Goal: Task Accomplishment & Management: Use online tool/utility

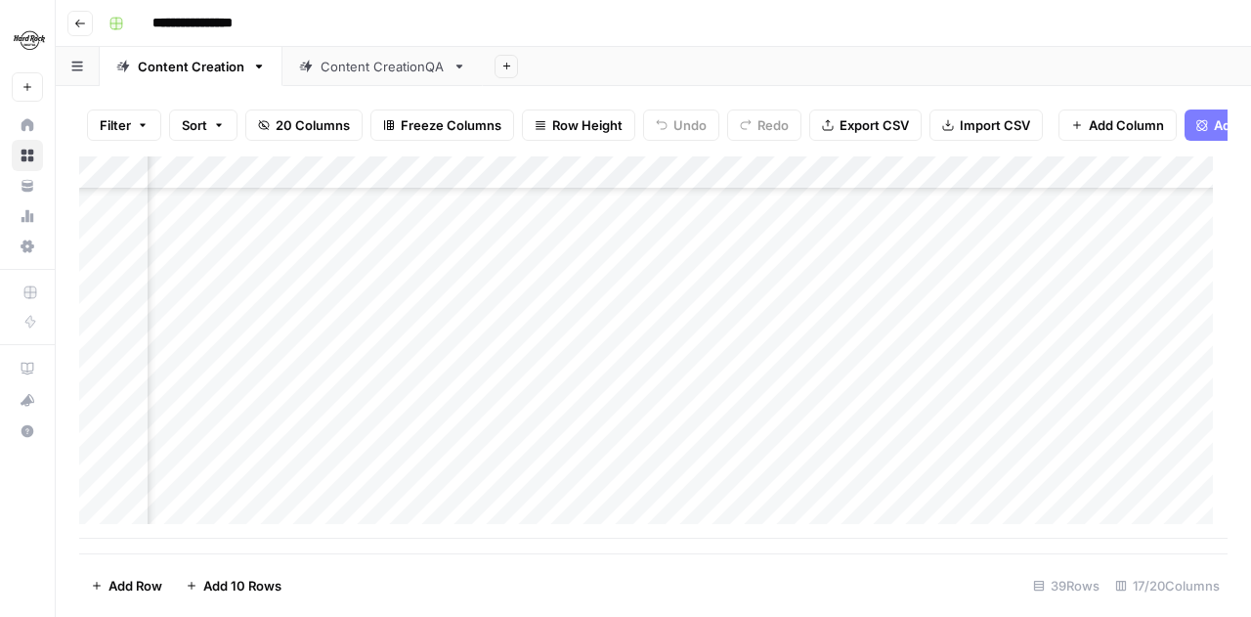
scroll to position [993, 1617]
click at [872, 355] on div "Add Column" at bounding box center [653, 347] width 1148 height 382
click at [879, 384] on div "Add Column" at bounding box center [653, 347] width 1148 height 382
click at [880, 421] on div "Add Column" at bounding box center [653, 347] width 1148 height 382
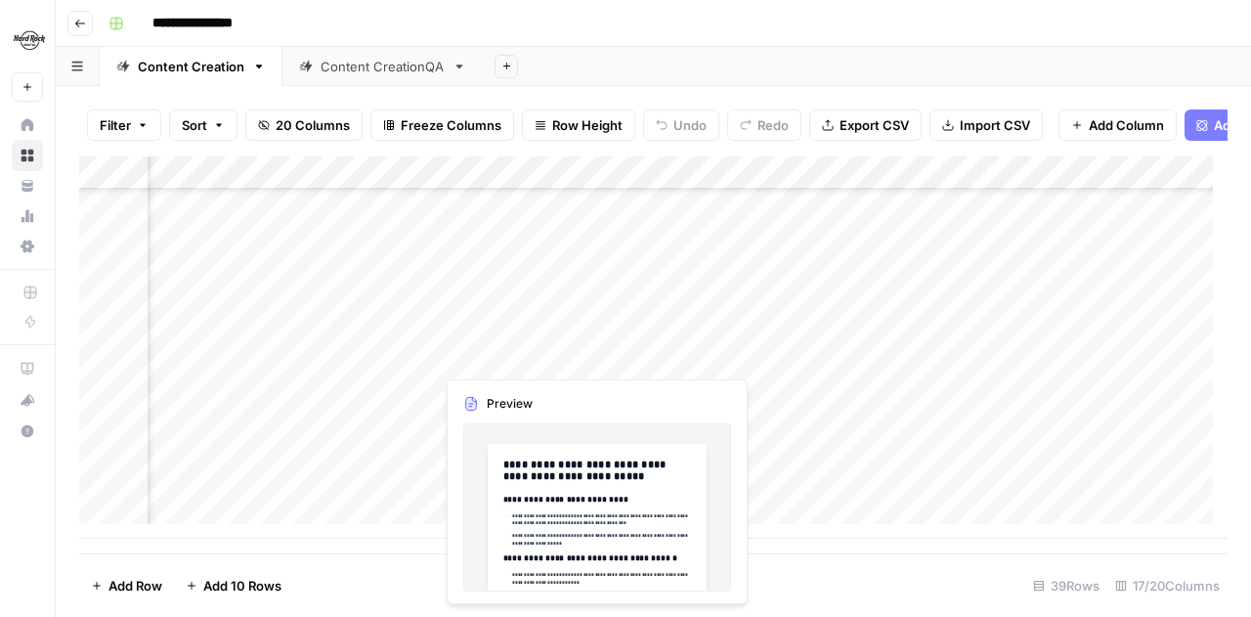
click at [594, 358] on div "Add Column" at bounding box center [653, 347] width 1148 height 382
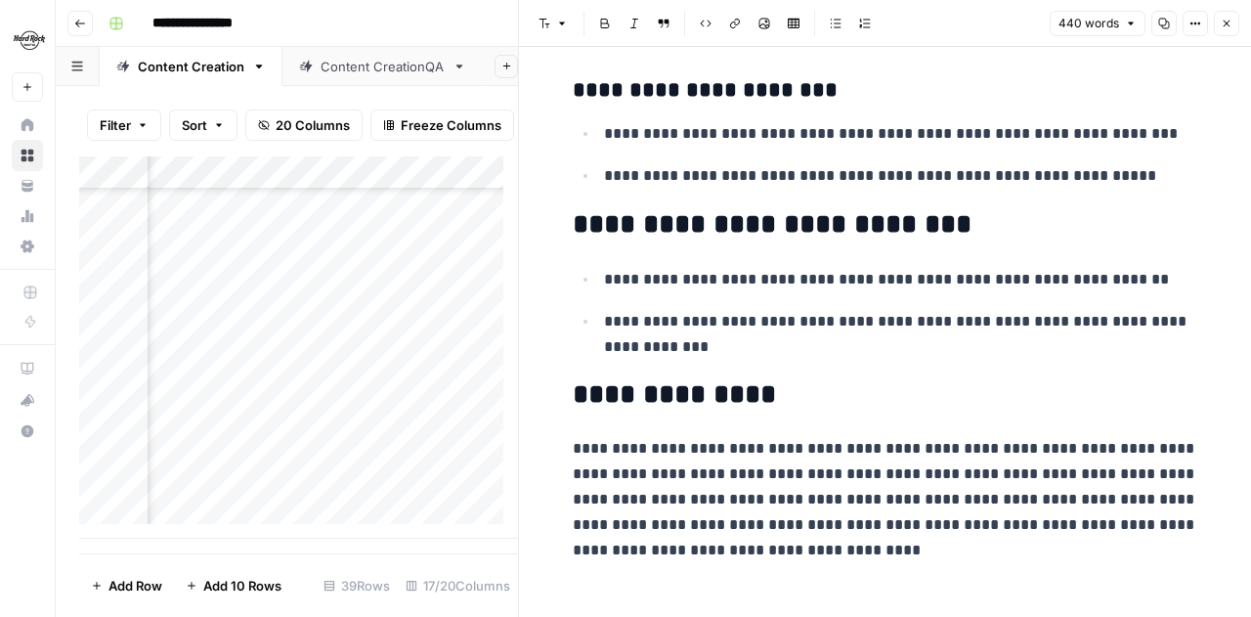
scroll to position [1970, 0]
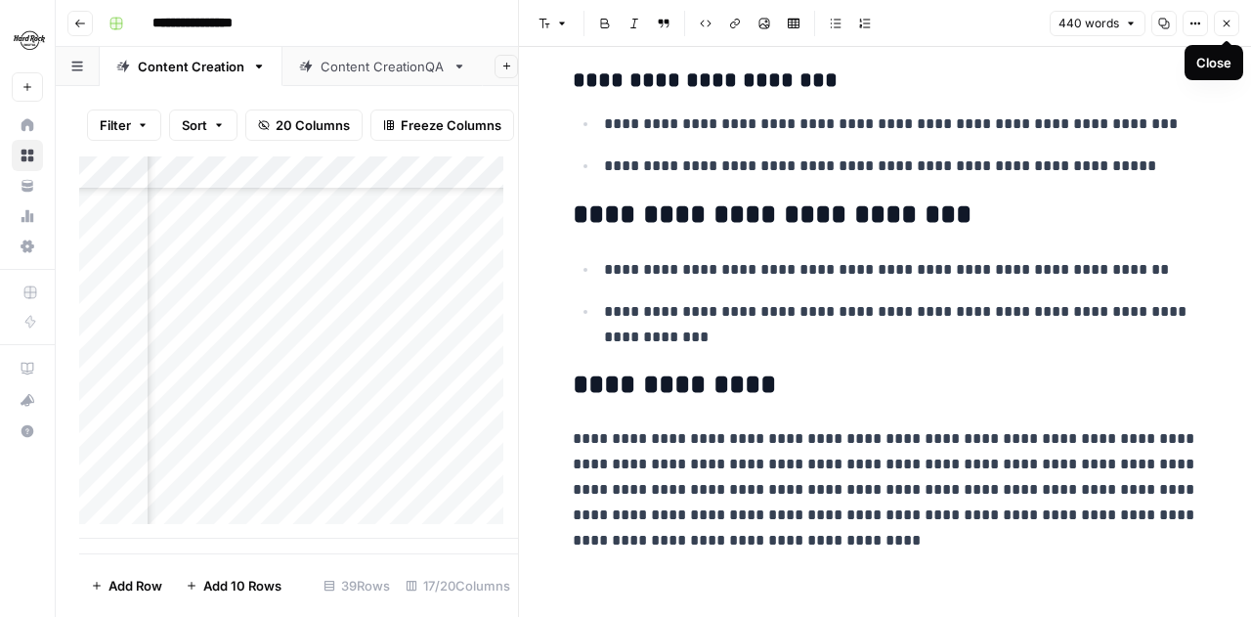
click at [1224, 20] on icon "button" at bounding box center [1227, 24] width 12 height 12
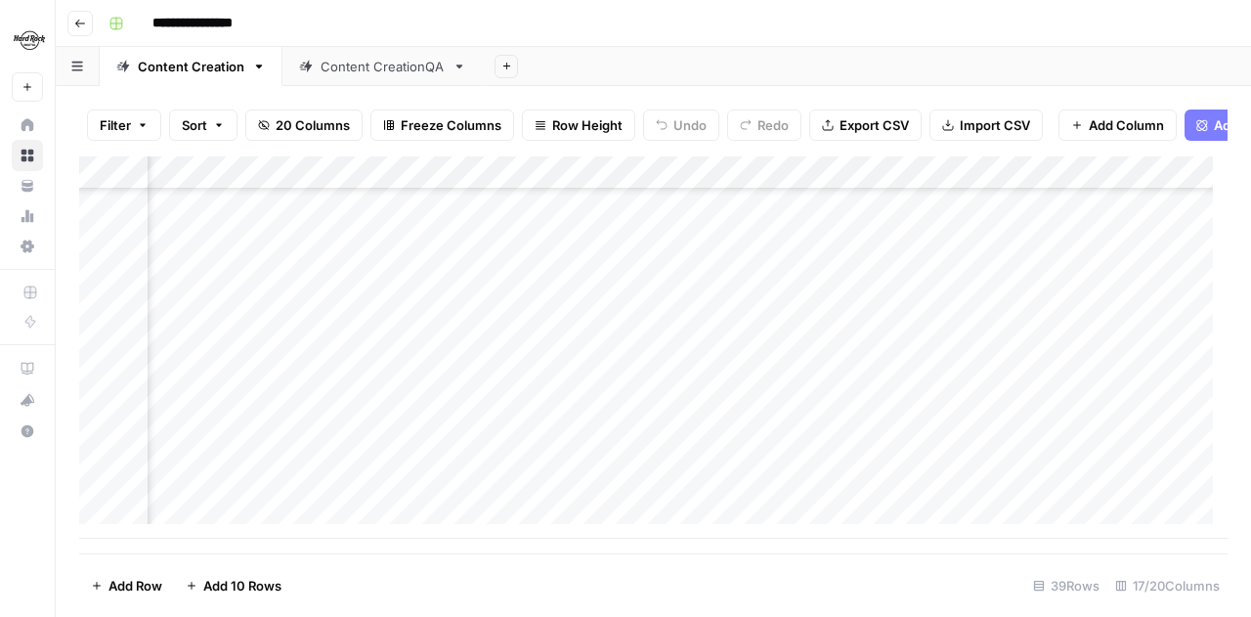
click at [693, 321] on div "Add Column" at bounding box center [653, 347] width 1148 height 382
click at [902, 316] on div "Add Column" at bounding box center [653, 347] width 1148 height 382
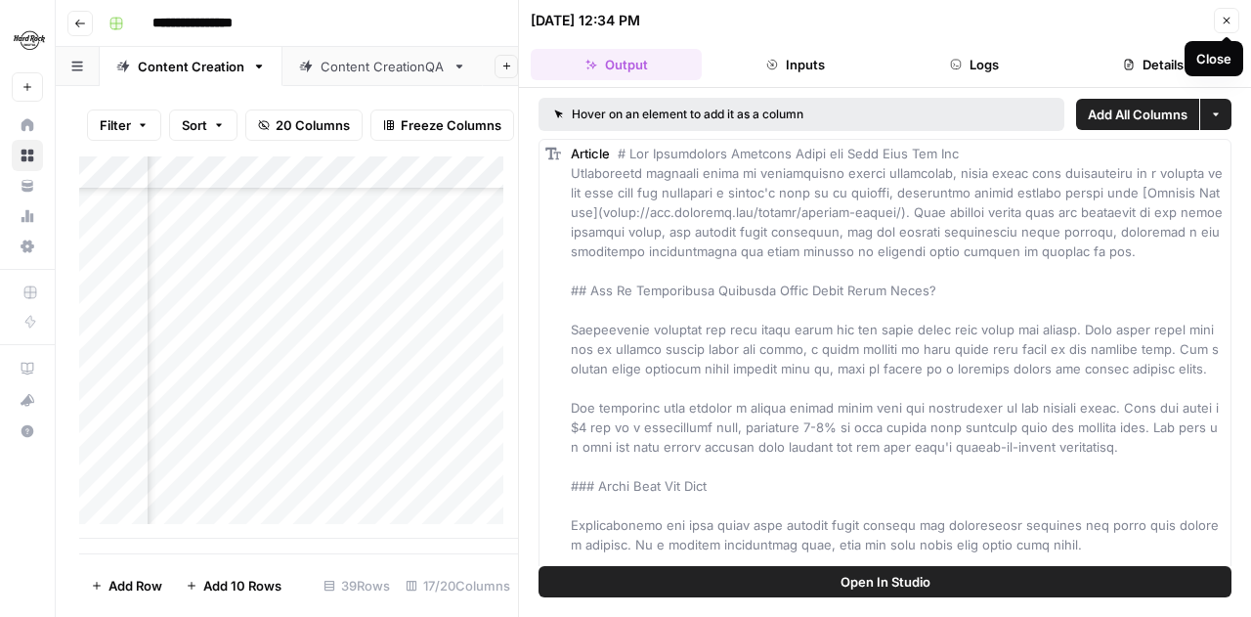
click at [1222, 16] on icon "button" at bounding box center [1227, 21] width 12 height 12
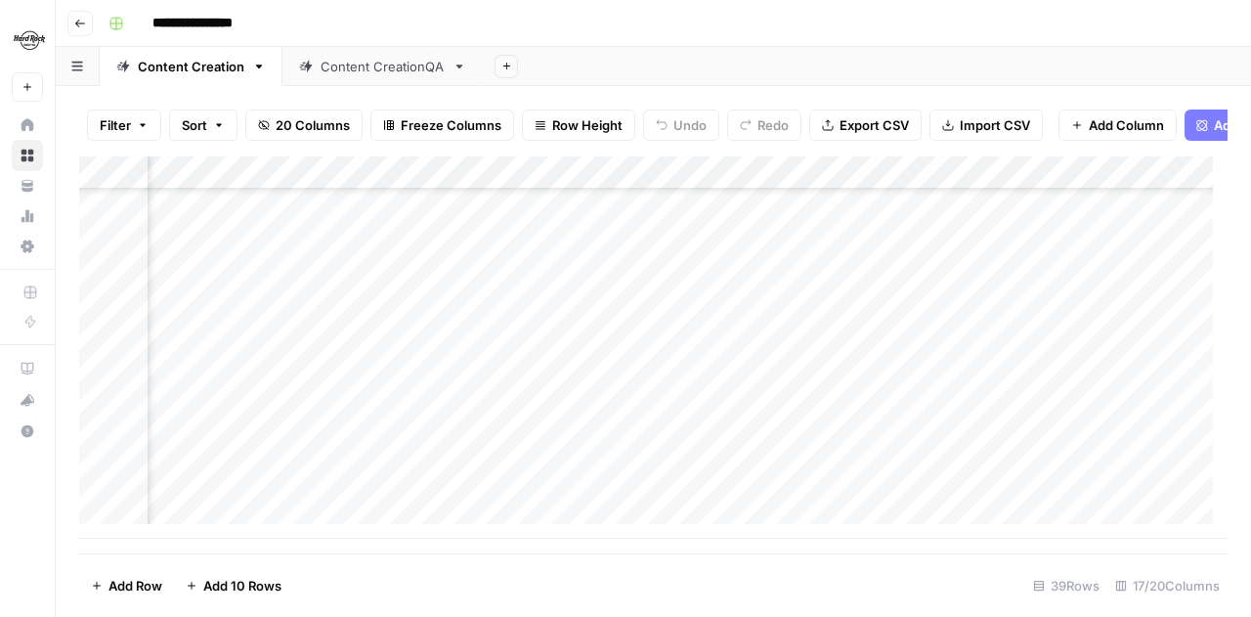
scroll to position [993, 650]
click at [755, 316] on div "Add Column" at bounding box center [653, 347] width 1148 height 382
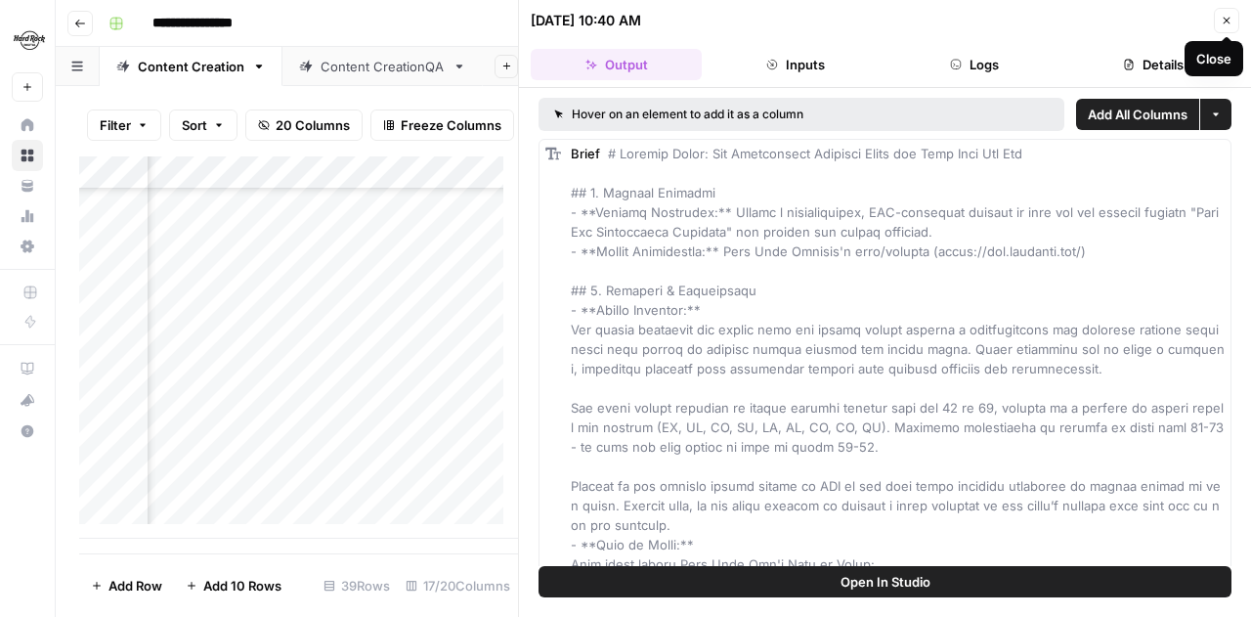
click at [1228, 21] on icon "button" at bounding box center [1227, 21] width 7 height 7
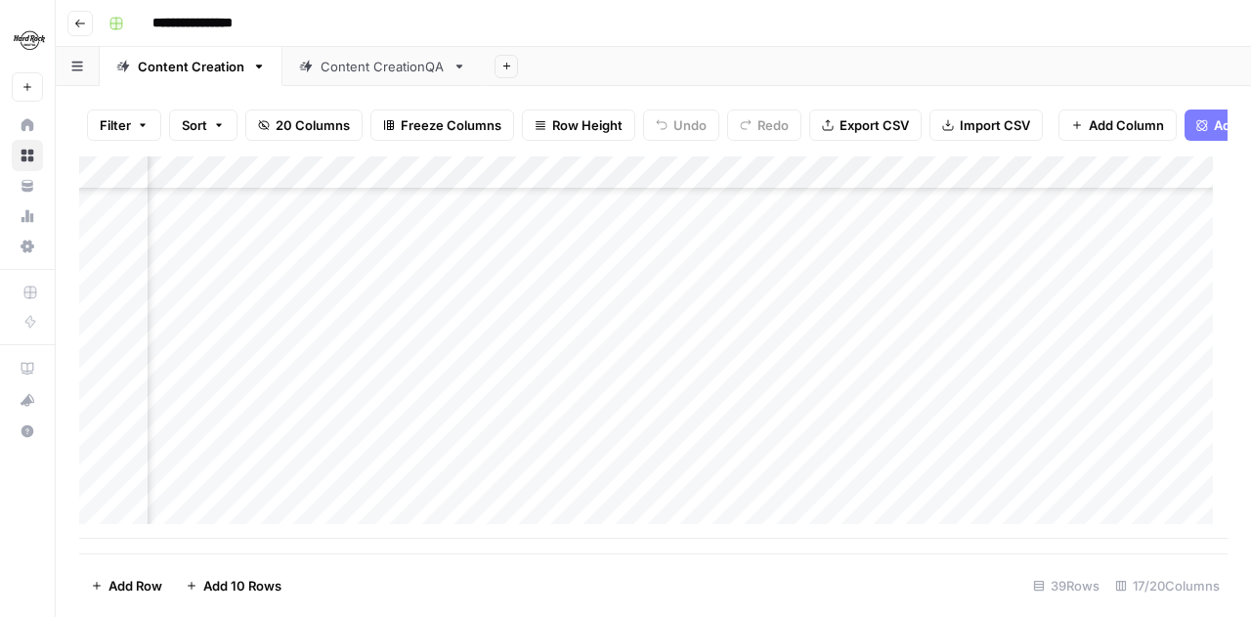
scroll to position [993, 964]
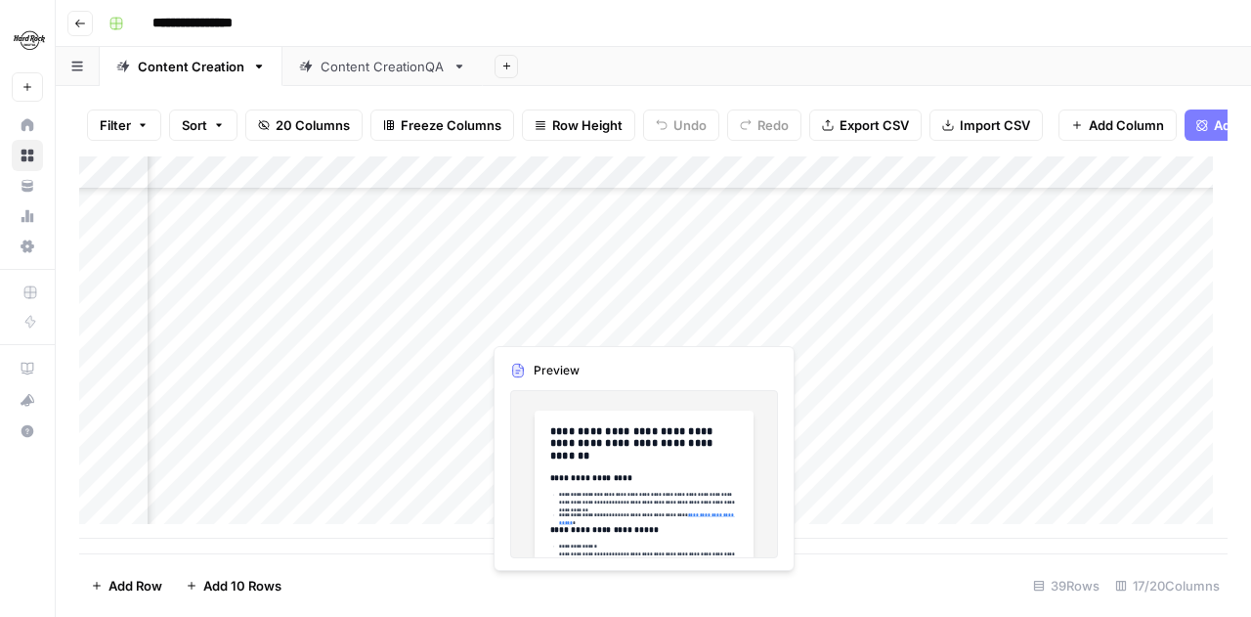
click at [559, 320] on div "Add Column" at bounding box center [653, 347] width 1148 height 382
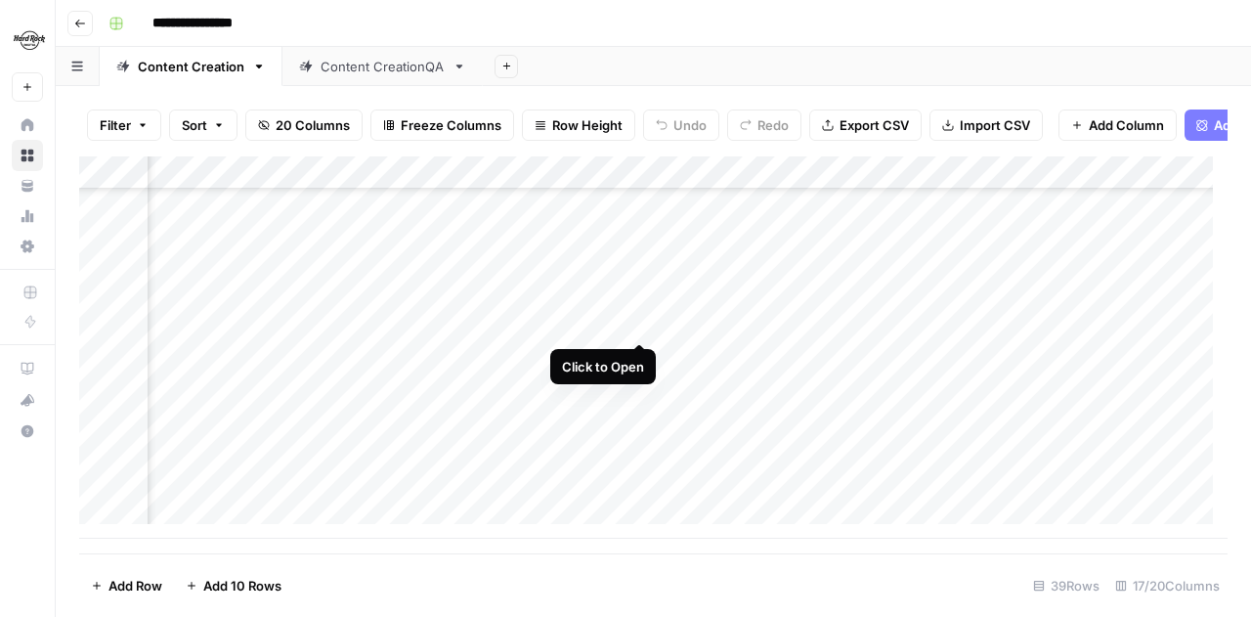
click at [640, 324] on div "Add Column" at bounding box center [653, 347] width 1148 height 382
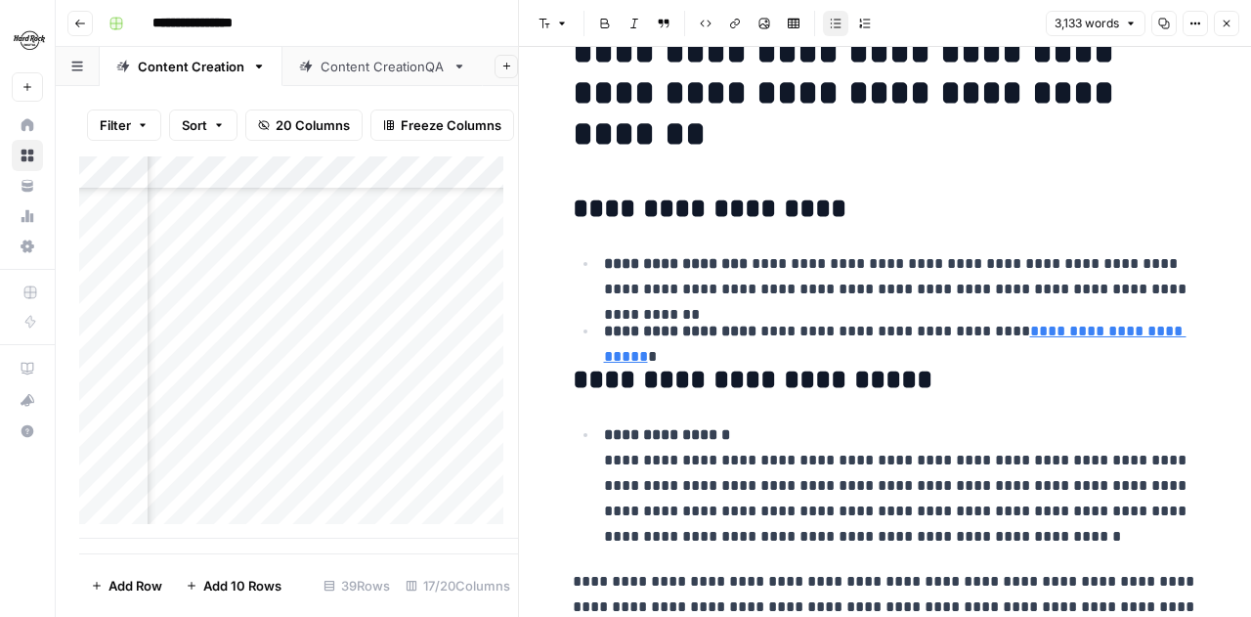
scroll to position [195, 0]
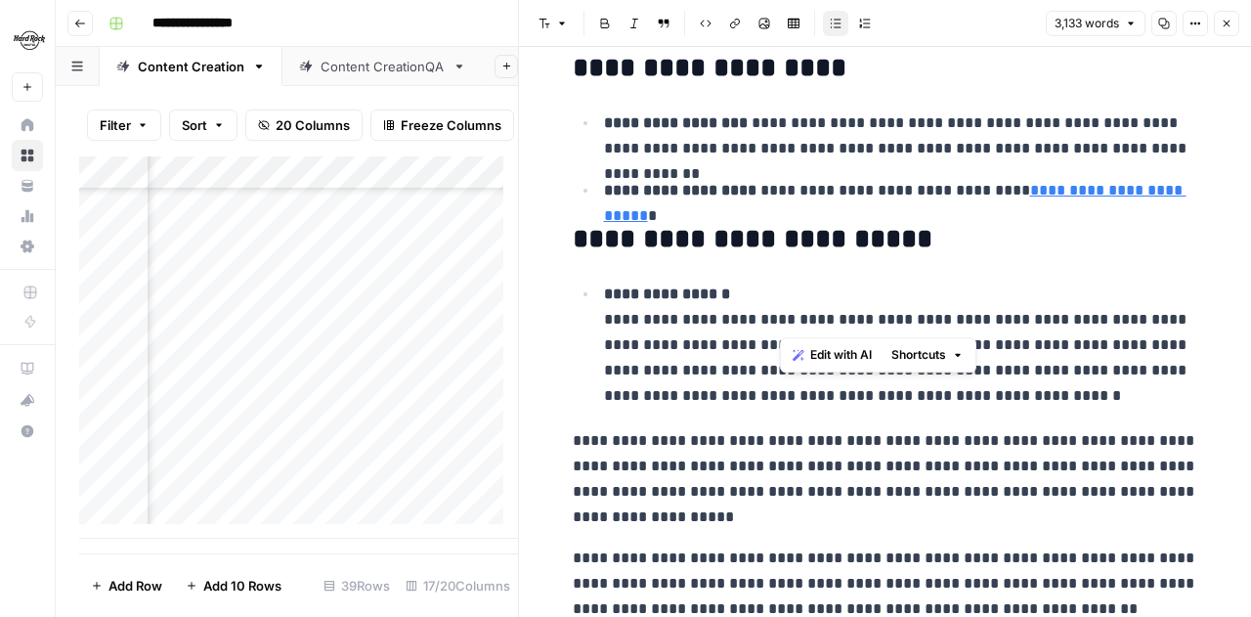
drag, startPoint x: 862, startPoint y: 315, endPoint x: 779, endPoint y: 315, distance: 83.1
click at [779, 315] on p "**********" at bounding box center [901, 344] width 594 height 127
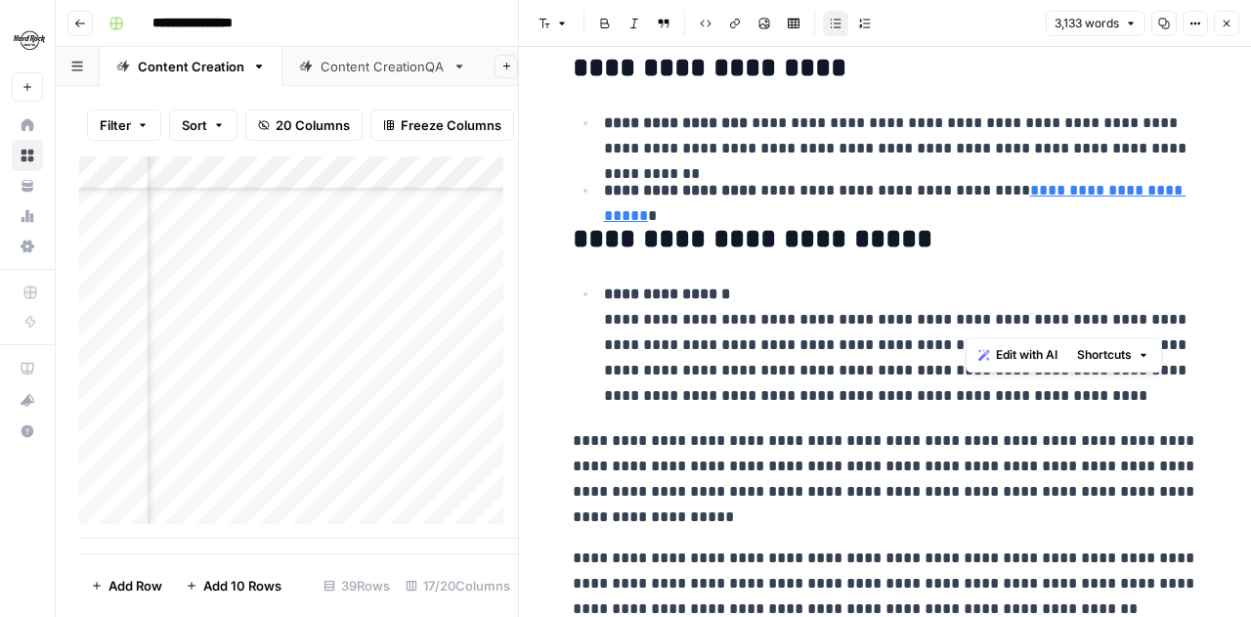
drag, startPoint x: 1016, startPoint y: 320, endPoint x: 970, endPoint y: 320, distance: 46.9
click at [970, 320] on p "**********" at bounding box center [901, 344] width 594 height 127
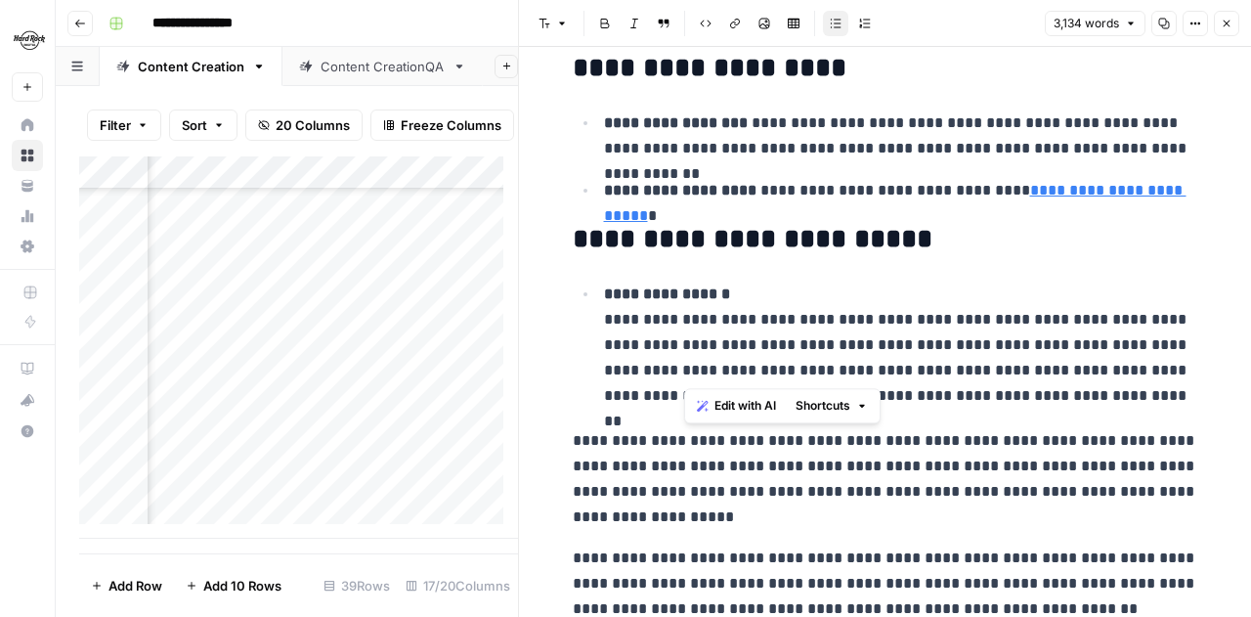
drag, startPoint x: 684, startPoint y: 367, endPoint x: 1116, endPoint y: 338, distance: 433.0
click at [1116, 338] on p "**********" at bounding box center [901, 344] width 594 height 127
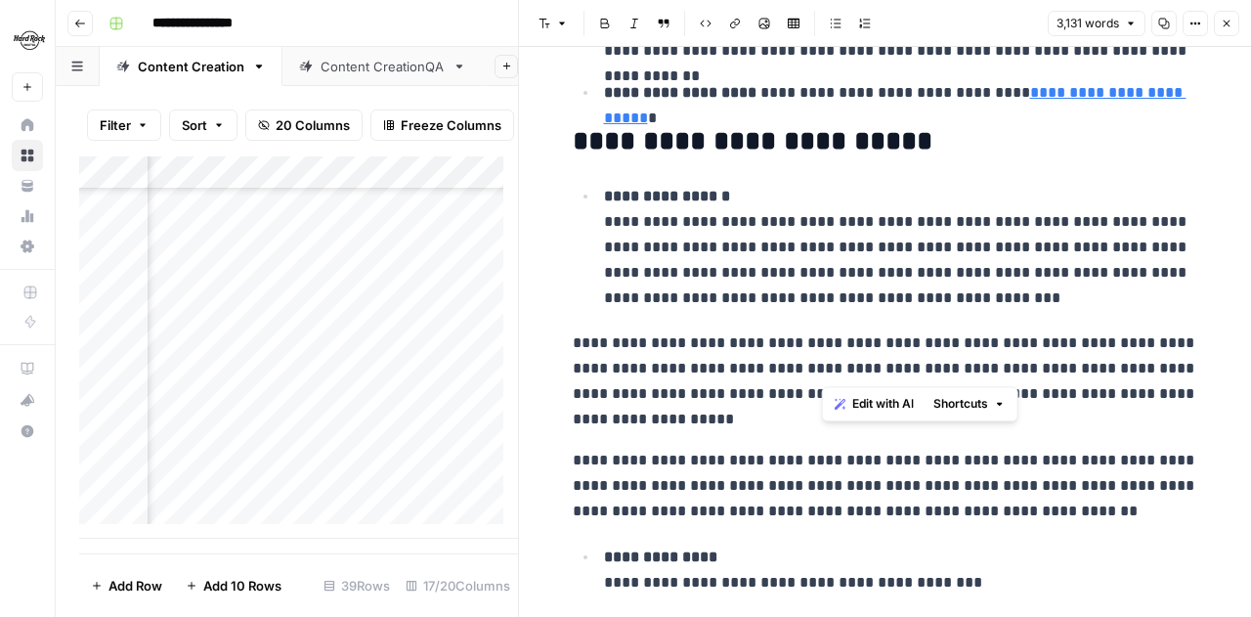
drag, startPoint x: 1073, startPoint y: 361, endPoint x: 821, endPoint y: 362, distance: 252.2
click at [821, 362] on p "**********" at bounding box center [886, 381] width 626 height 102
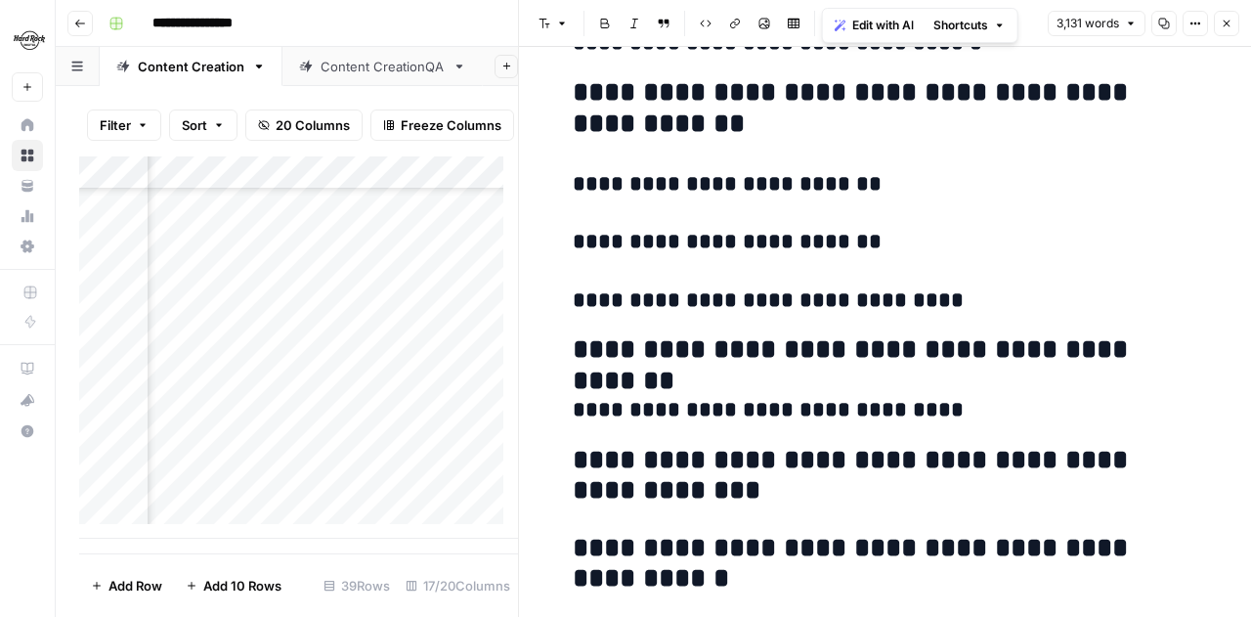
scroll to position [9187, 0]
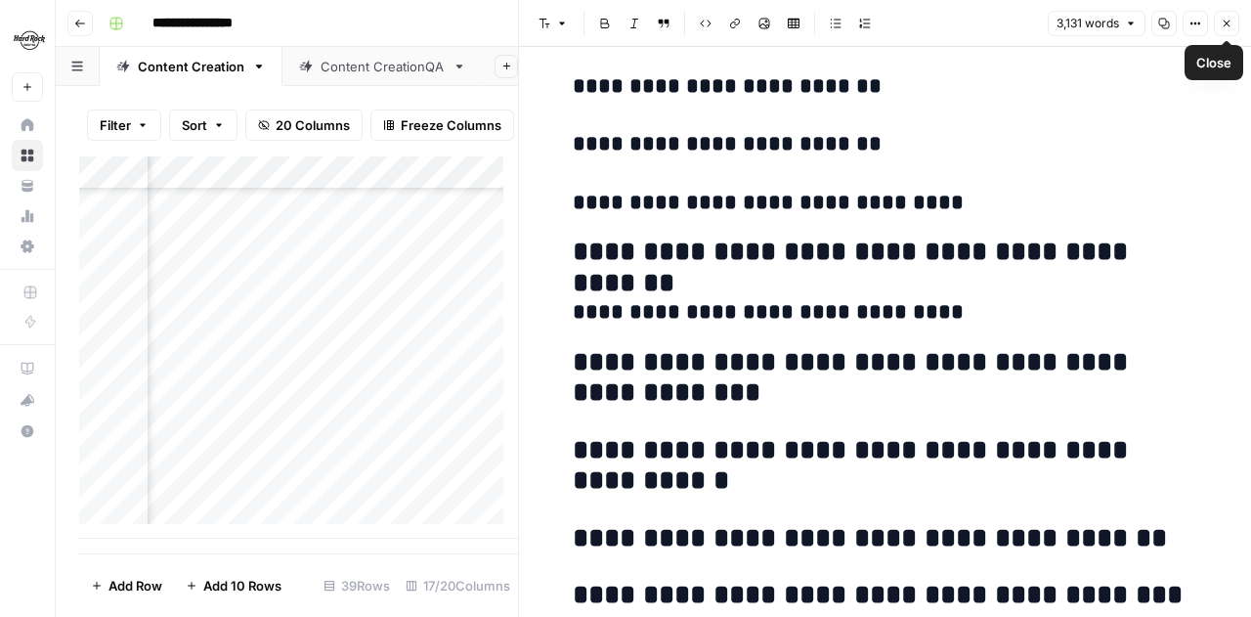
click at [1225, 24] on icon "button" at bounding box center [1227, 24] width 7 height 7
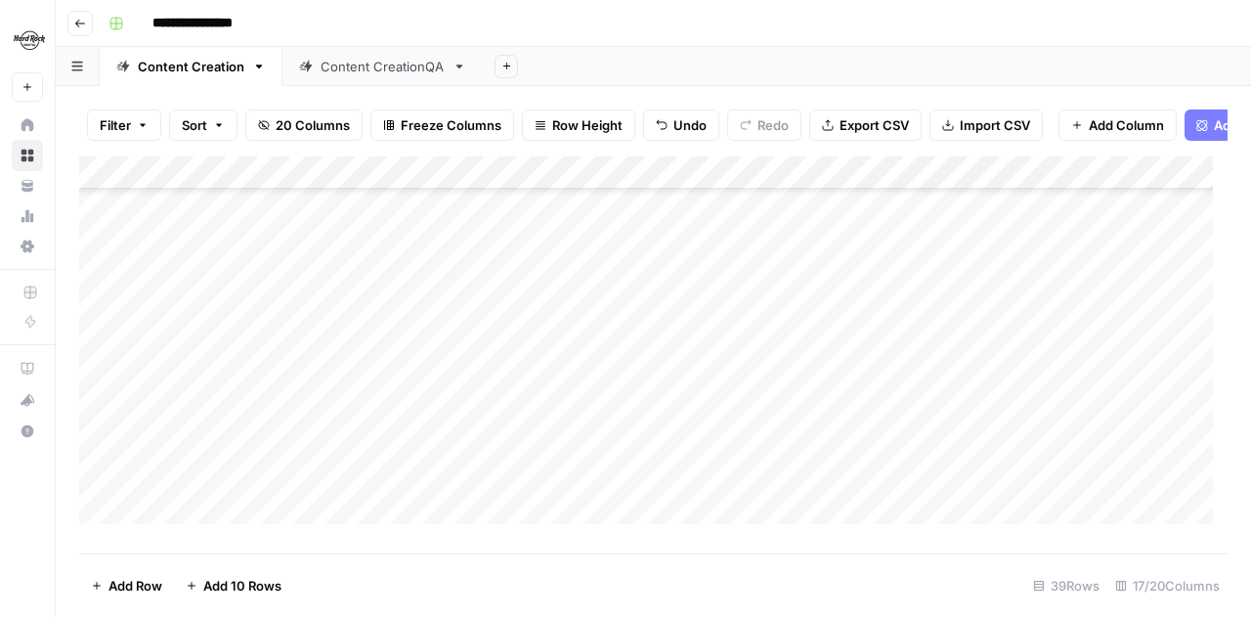
scroll to position [993, 0]
